Goal: Information Seeking & Learning: Learn about a topic

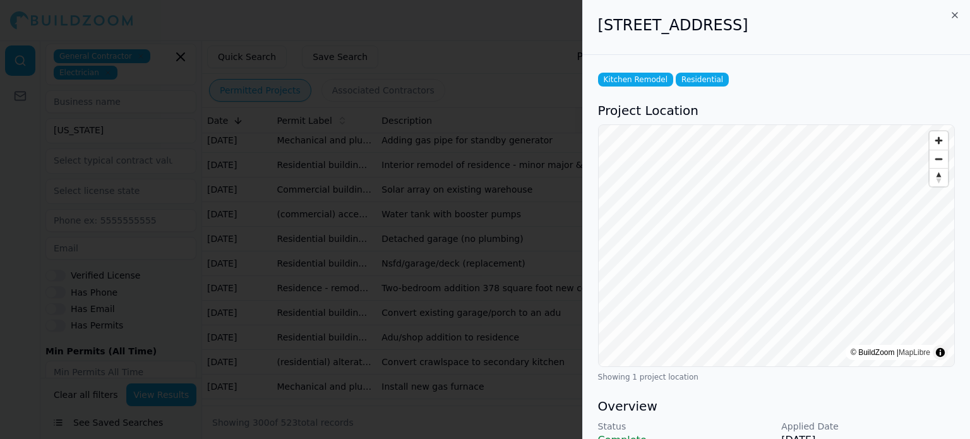
scroll to position [399, 0]
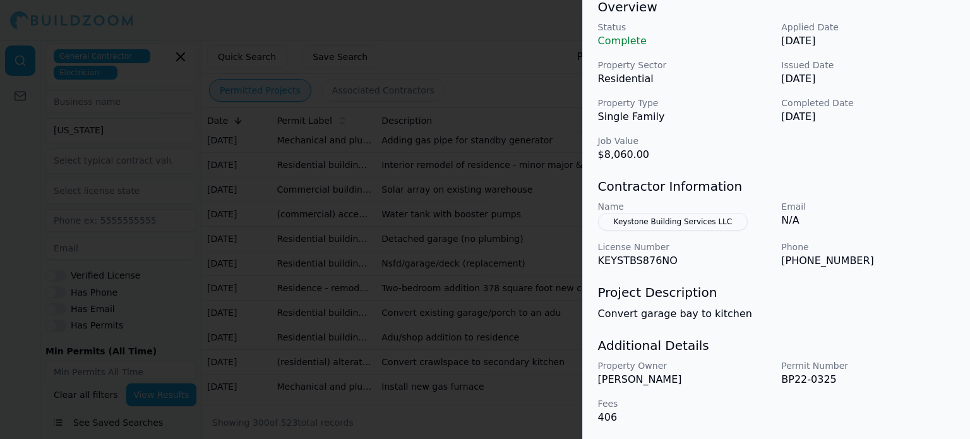
click at [279, 93] on div at bounding box center [485, 219] width 970 height 439
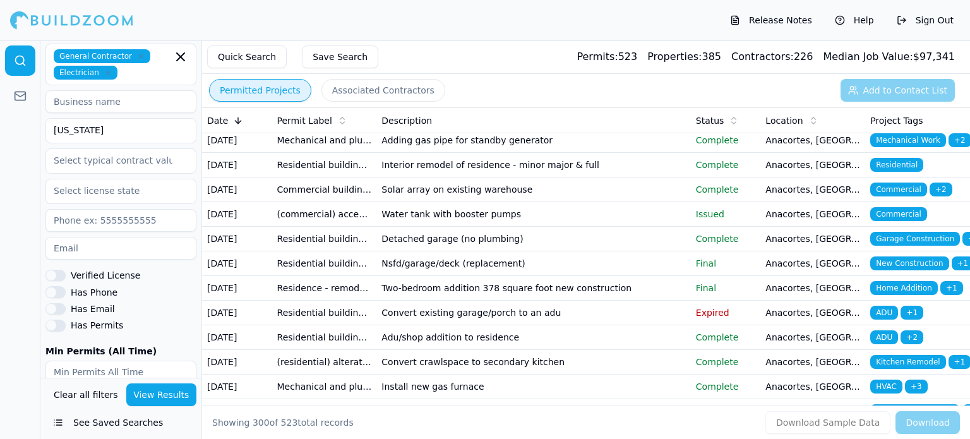
click at [226, 121] on div "Date" at bounding box center [237, 120] width 60 height 13
